Goal: Transaction & Acquisition: Purchase product/service

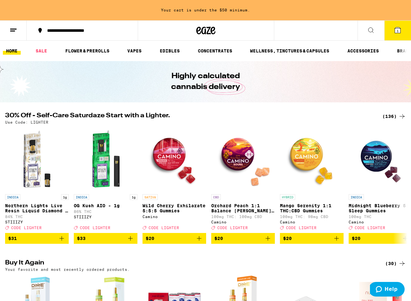
click at [398, 114] on icon at bounding box center [402, 117] width 8 height 8
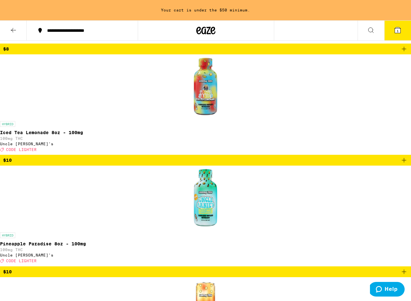
scroll to position [2196, 0]
